Goal: Find specific page/section: Locate a particular part of the current website

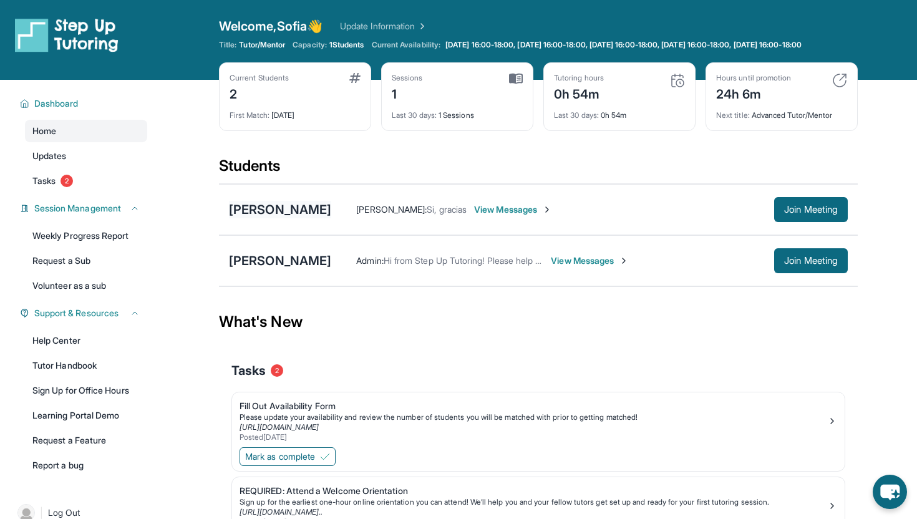
click at [256, 215] on div "[PERSON_NAME]" at bounding box center [280, 209] width 102 height 17
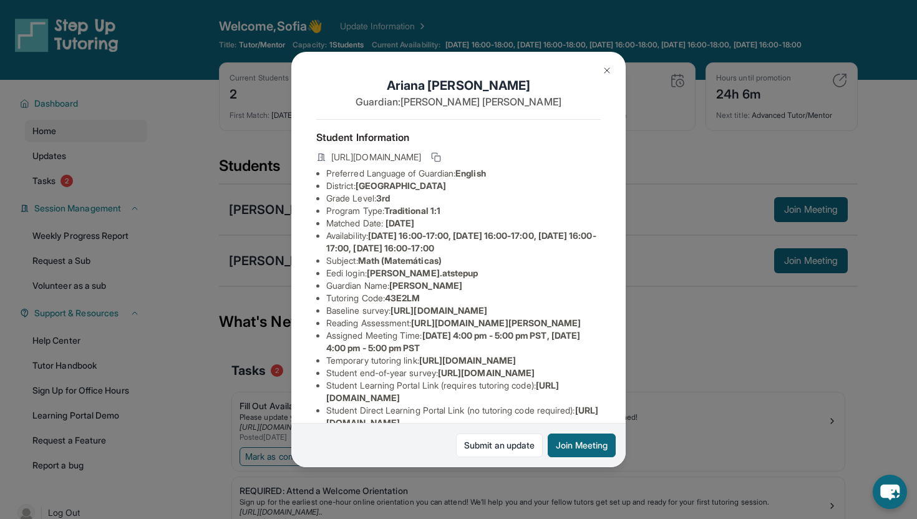
click at [651, 163] on div "[PERSON_NAME] Guardian: [PERSON_NAME] Student Information [URL][DOMAIN_NAME] Pr…" at bounding box center [458, 259] width 917 height 519
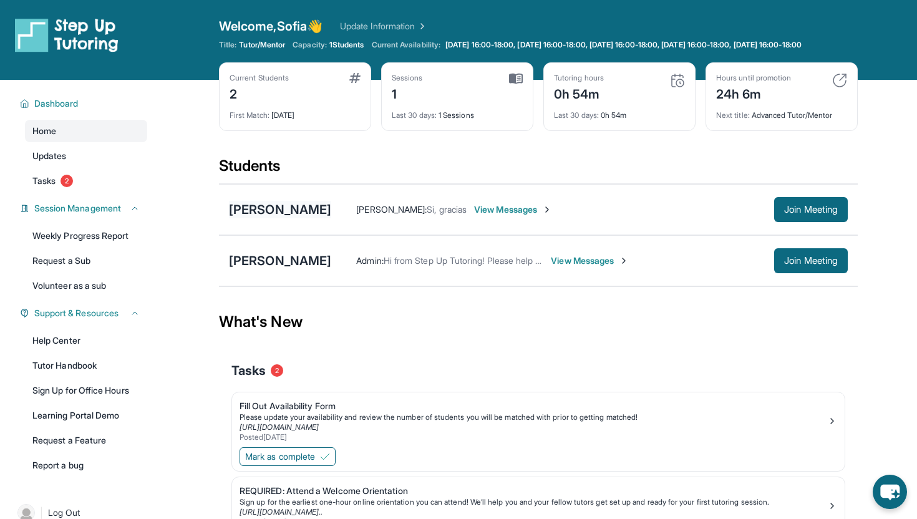
click at [256, 218] on div "[PERSON_NAME]" at bounding box center [280, 209] width 102 height 17
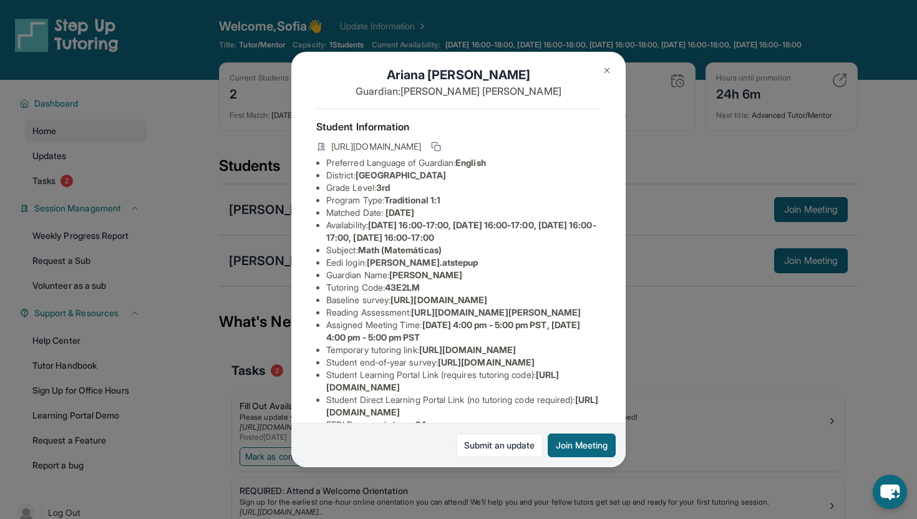
scroll to position [13, 0]
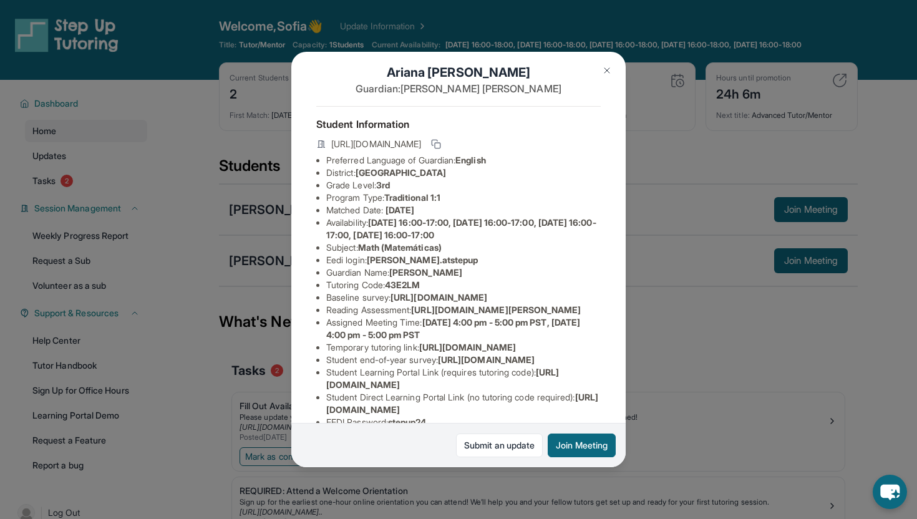
click at [654, 145] on div "[PERSON_NAME] Guardian: [PERSON_NAME] Student Information [URL][DOMAIN_NAME] Pr…" at bounding box center [458, 259] width 917 height 519
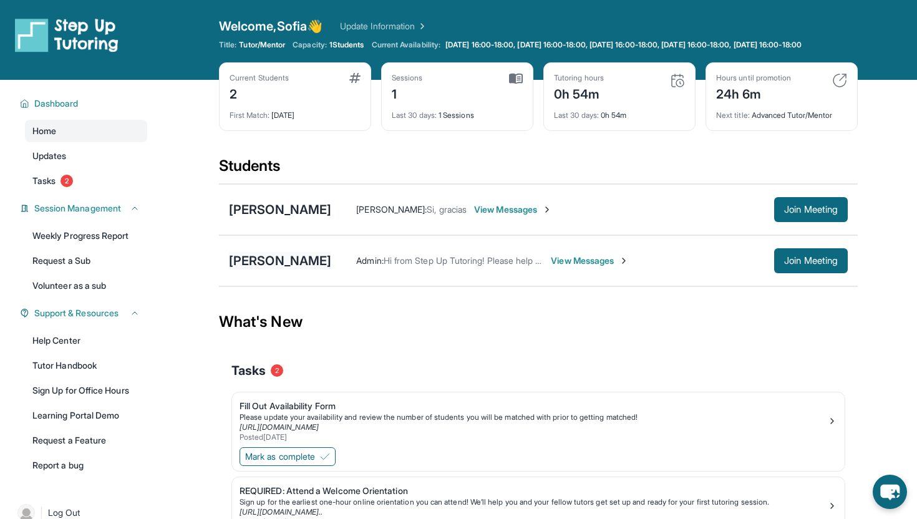
click at [300, 270] on div "[PERSON_NAME]" at bounding box center [280, 260] width 102 height 17
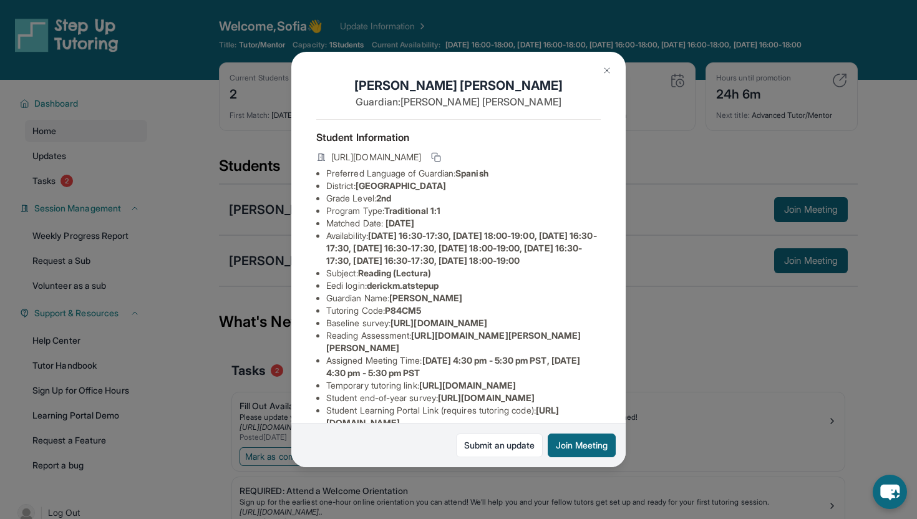
click at [669, 163] on div "[PERSON_NAME] Guardian: [PERSON_NAME] Student Information [URL][DOMAIN_NAME] Pr…" at bounding box center [458, 259] width 917 height 519
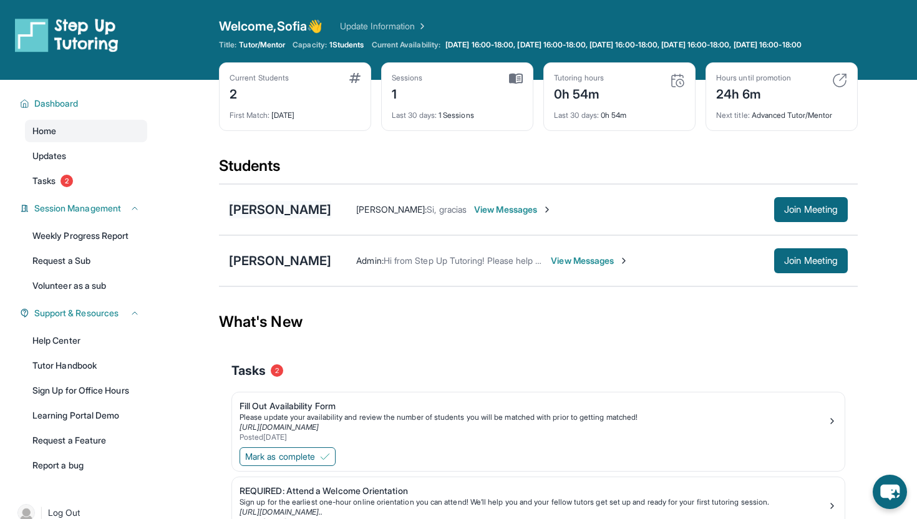
click at [274, 217] on div "[PERSON_NAME]" at bounding box center [280, 209] width 102 height 17
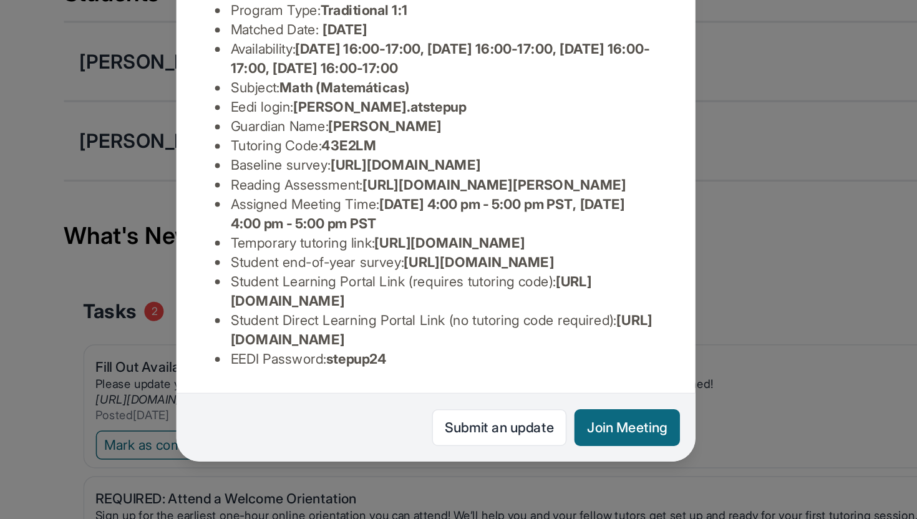
scroll to position [145, 440]
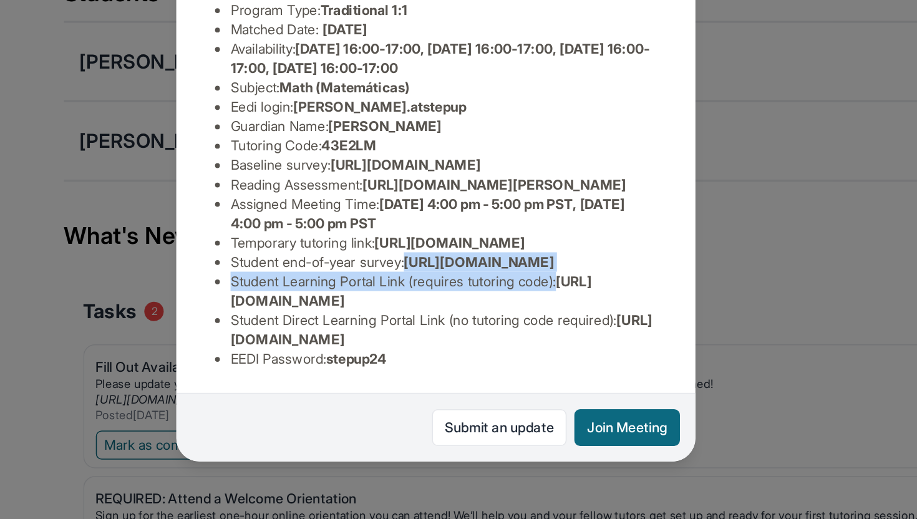
drag, startPoint x: 304, startPoint y: 326, endPoint x: 421, endPoint y: 379, distance: 129.0
click at [421, 379] on div "[PERSON_NAME] Guardian: [PERSON_NAME] Student Information [URL][DOMAIN_NAME] Pr…" at bounding box center [458, 259] width 334 height 415
copy ul "[URL][DOMAIN_NAME] Student Learning Portal Link (requires tutoring code) :"
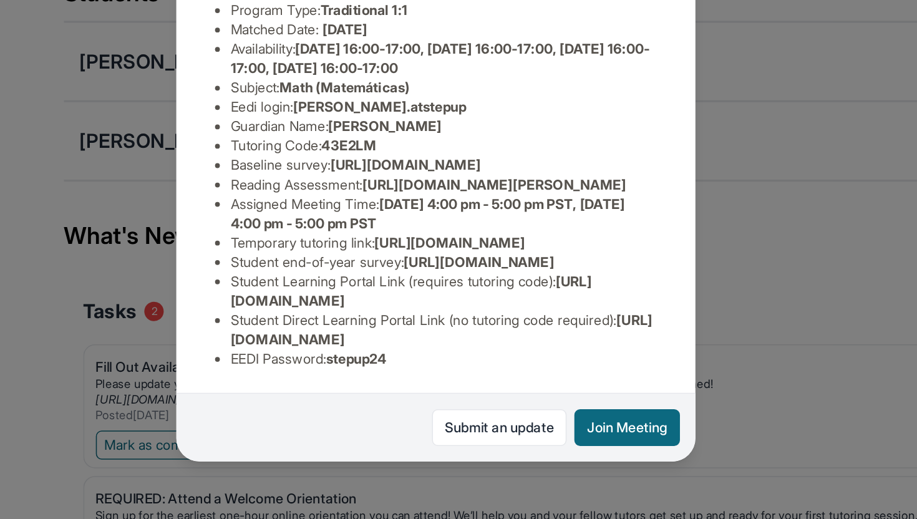
click at [497, 292] on div "[PERSON_NAME] Guardian: [PERSON_NAME] Student Information [URL][DOMAIN_NAME] Pr…" at bounding box center [458, 259] width 334 height 415
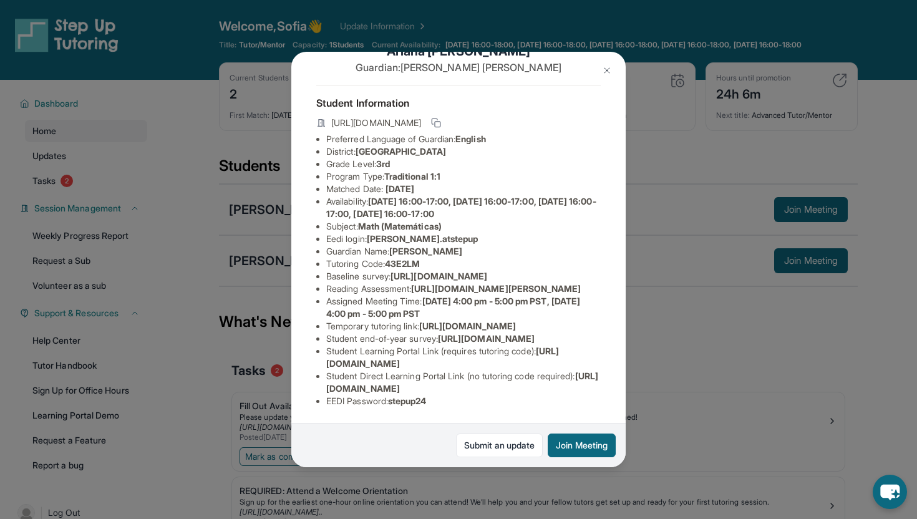
scroll to position [0, 0]
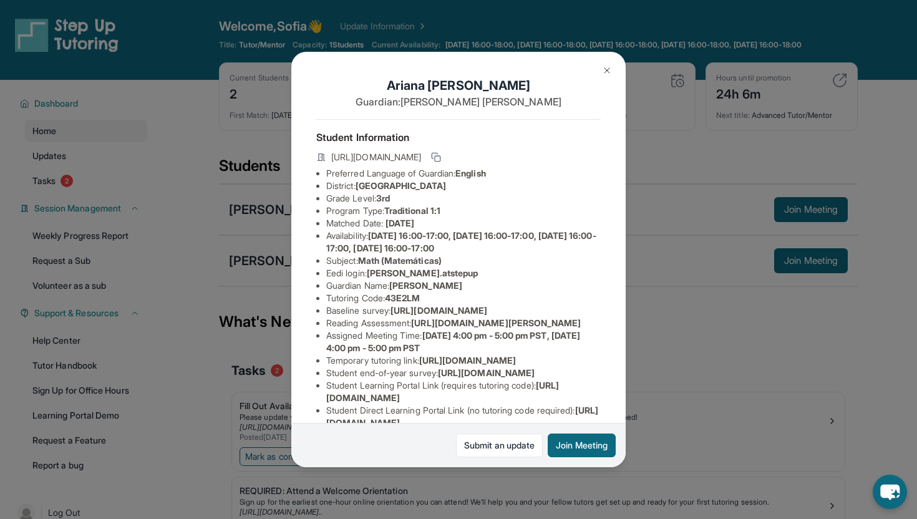
click at [658, 168] on div "[PERSON_NAME] Guardian: [PERSON_NAME] Student Information [URL][DOMAIN_NAME] Pr…" at bounding box center [458, 259] width 917 height 519
